Goal: Navigation & Orientation: Understand site structure

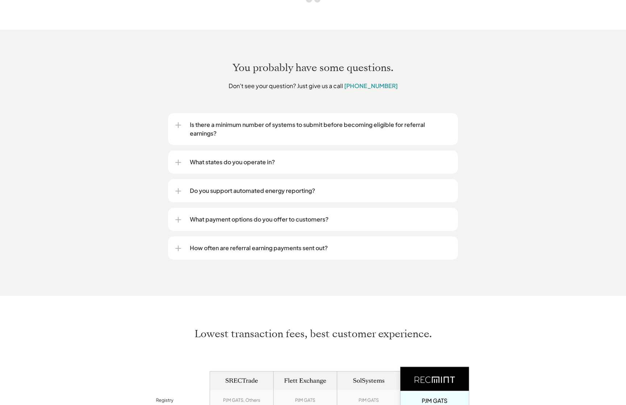
scroll to position [1558, 0]
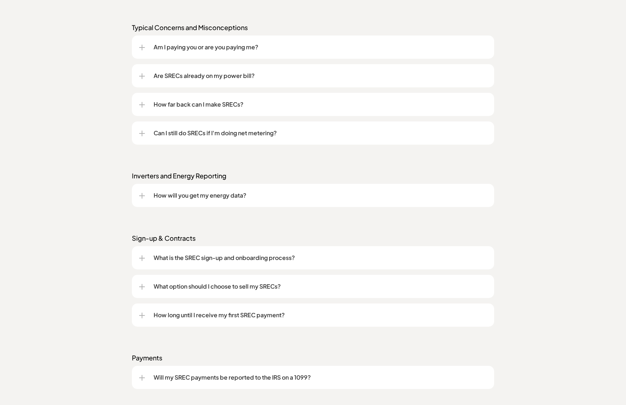
scroll to position [972, 0]
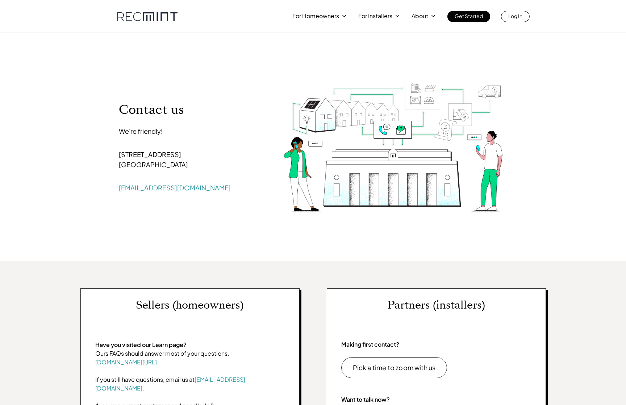
scroll to position [282, 0]
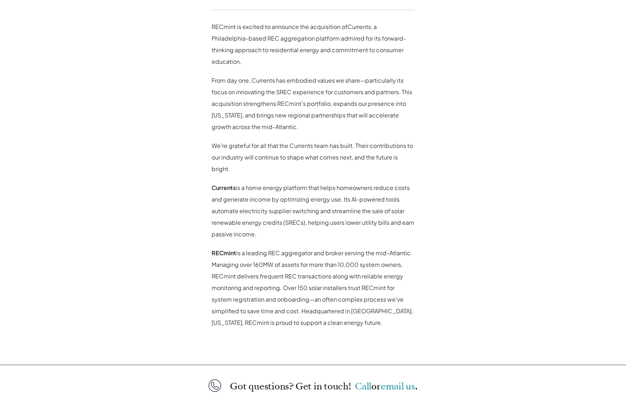
scroll to position [486, 0]
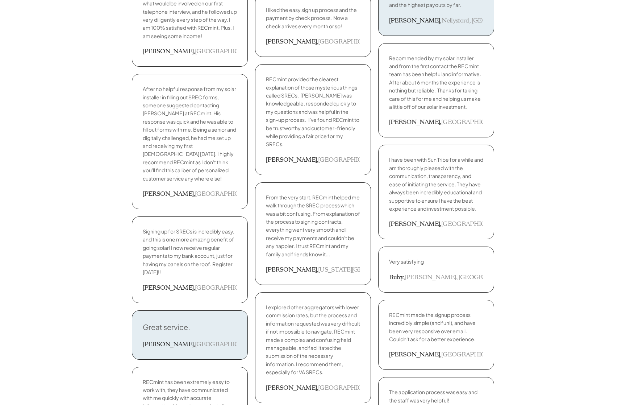
scroll to position [1558, 0]
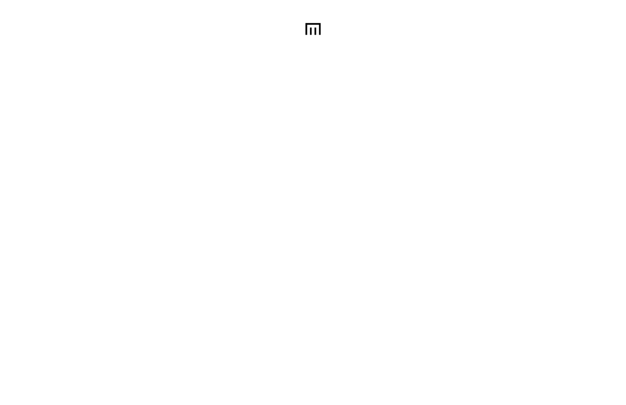
scroll to position [30, 0]
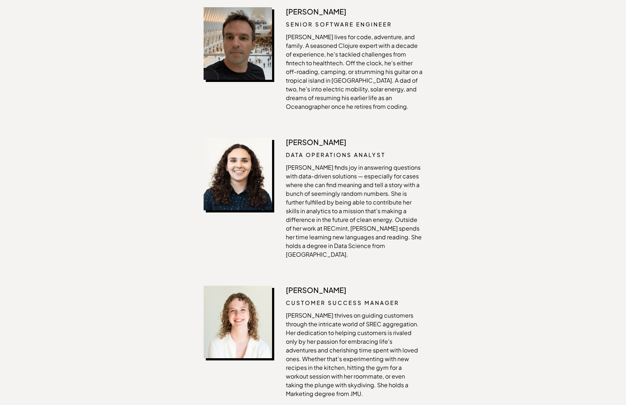
scroll to position [1558, 0]
